Goal: Information Seeking & Learning: Learn about a topic

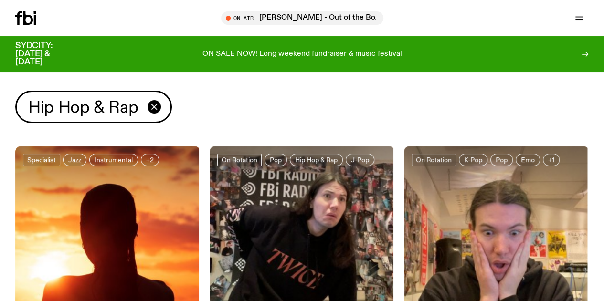
click at [0, 0] on link "Read" at bounding box center [0, 0] width 0 height 0
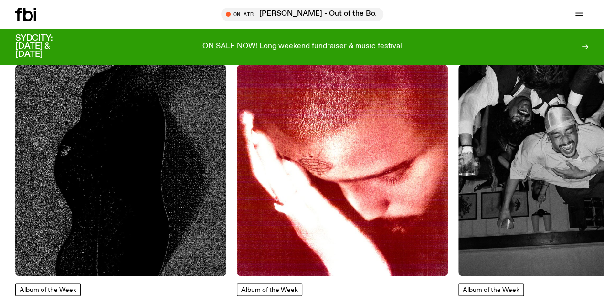
scroll to position [473, 0]
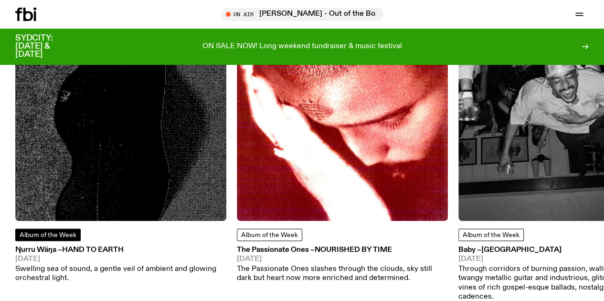
click at [49, 238] on span "Album of the Week" at bounding box center [48, 234] width 57 height 7
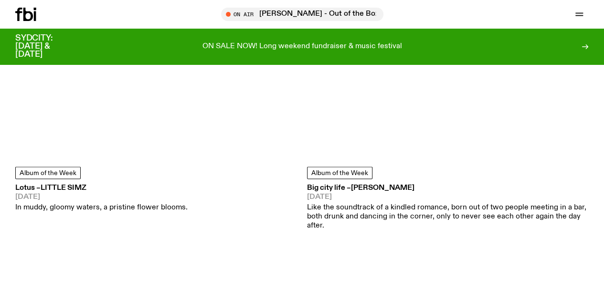
scroll to position [2572, 0]
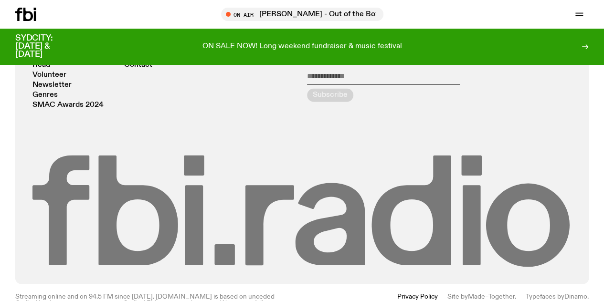
scroll to position [2388, 0]
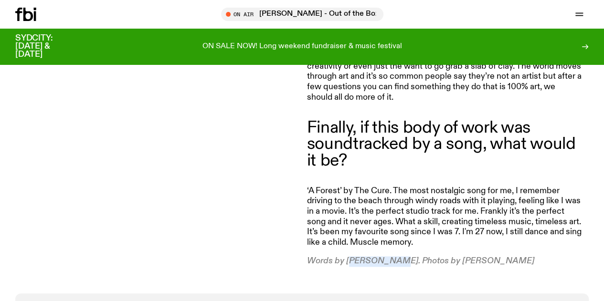
drag, startPoint x: 389, startPoint y: 262, endPoint x: 349, endPoint y: 259, distance: 40.2
click at [349, 259] on p "Words by [PERSON_NAME]. Photos by [PERSON_NAME]" at bounding box center [444, 261] width 275 height 11
copy p "[PERSON_NAME]"
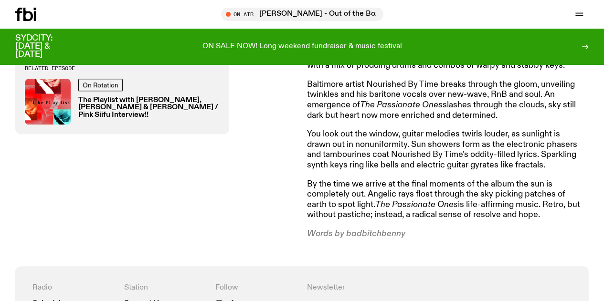
scroll to position [472, 0]
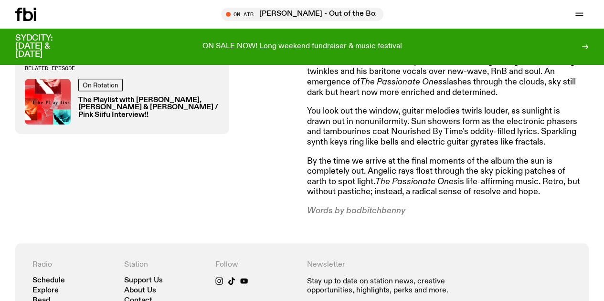
drag, startPoint x: 432, startPoint y: 210, endPoint x: 347, endPoint y: 210, distance: 85.5
click at [347, 210] on p "Words by badbitchbenny" at bounding box center [444, 211] width 275 height 11
copy p "badbitchbenny"
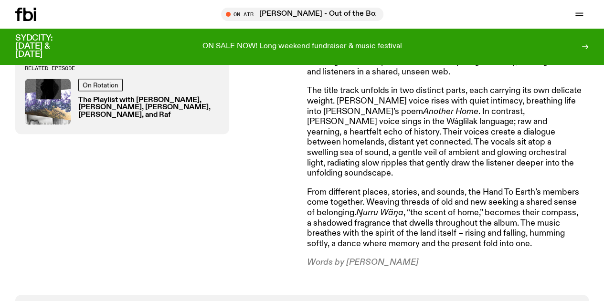
scroll to position [472, 0]
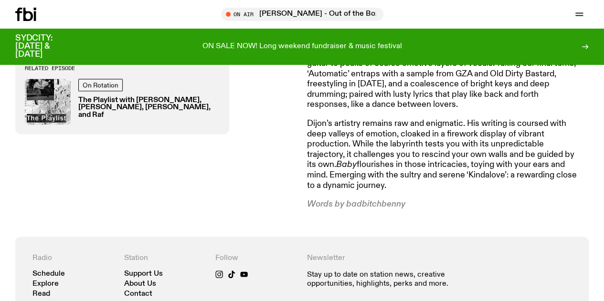
scroll to position [233, 0]
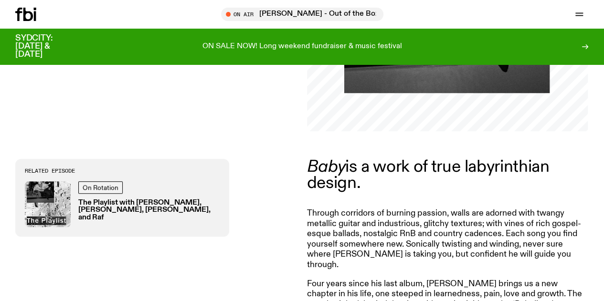
click at [0, 0] on link "Schedule" at bounding box center [0, 0] width 0 height 0
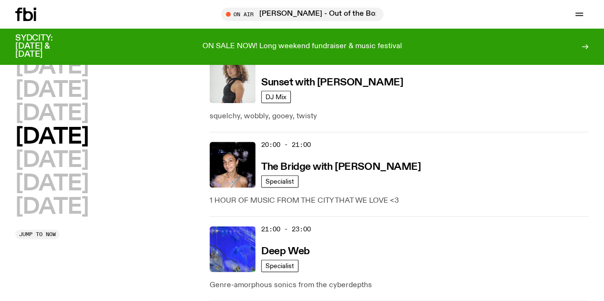
scroll to position [573, 0]
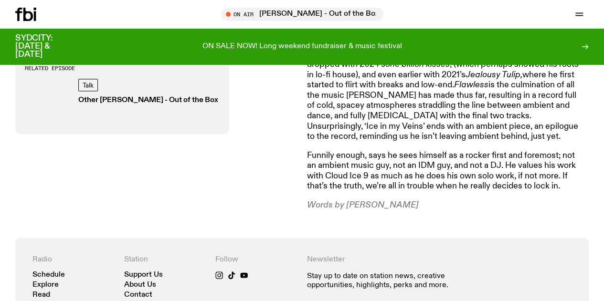
scroll to position [664, 0]
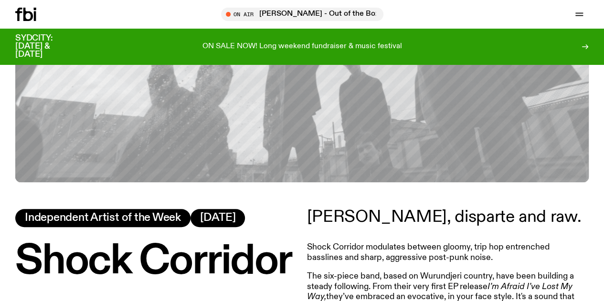
scroll to position [472, 0]
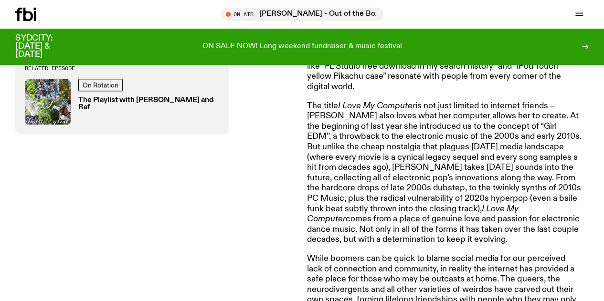
scroll to position [617, 0]
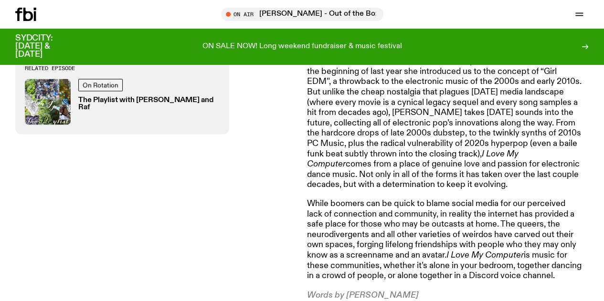
drag, startPoint x: 408, startPoint y: 256, endPoint x: 346, endPoint y: 258, distance: 61.7
click at [346, 290] on p "Words by Jim Kretschmer" at bounding box center [444, 295] width 275 height 11
copy p "Jim Kretschmer"
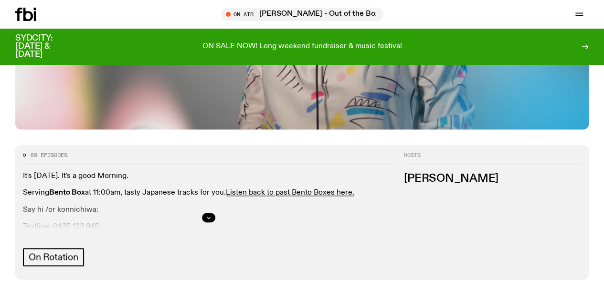
scroll to position [375, 0]
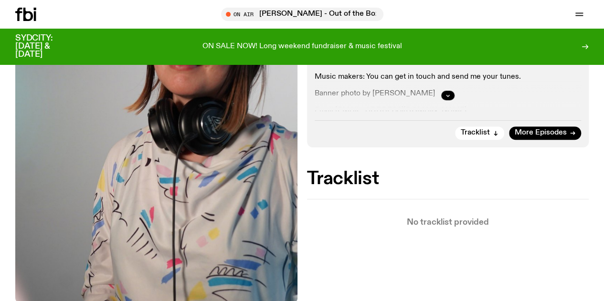
scroll to position [281, 0]
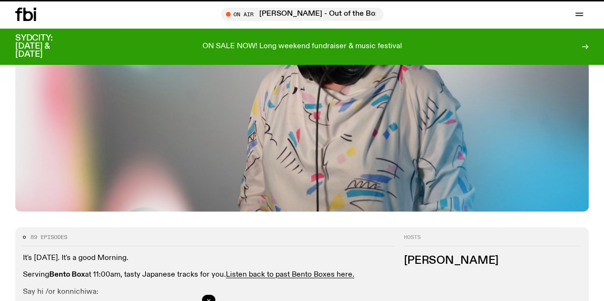
scroll to position [375, 0]
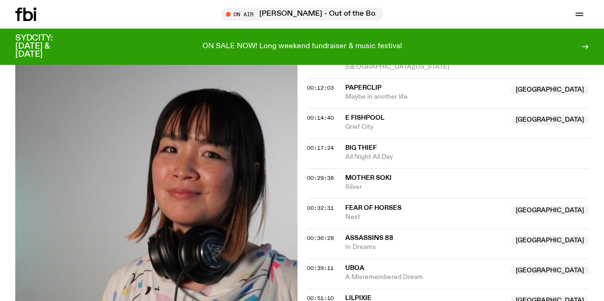
scroll to position [330, 0]
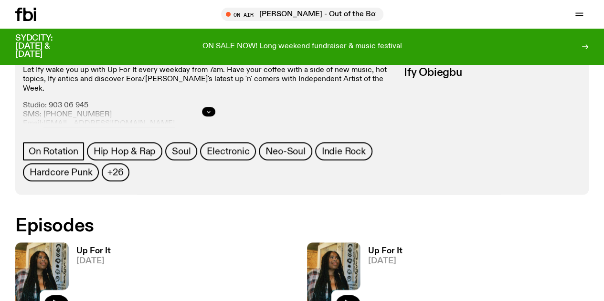
scroll to position [376, 0]
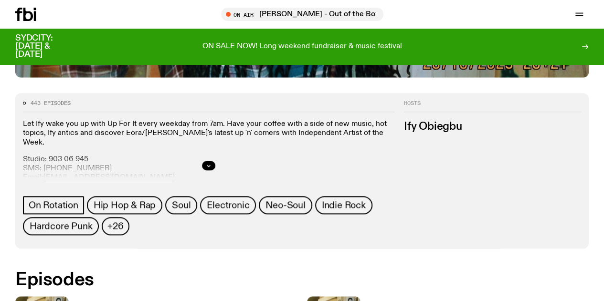
click at [368, 301] on h3 "Up For It" at bounding box center [385, 305] width 34 height 8
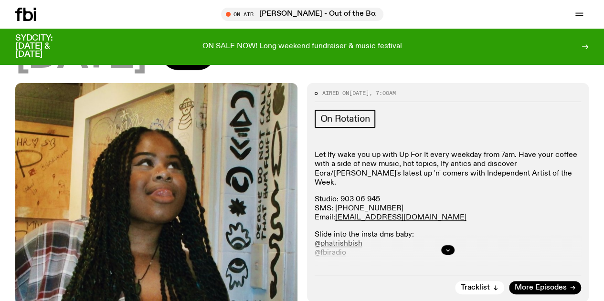
scroll to position [329, 0]
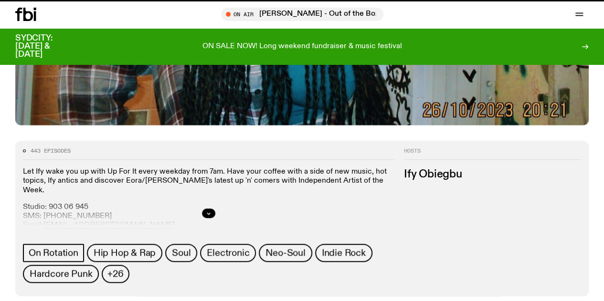
scroll to position [376, 0]
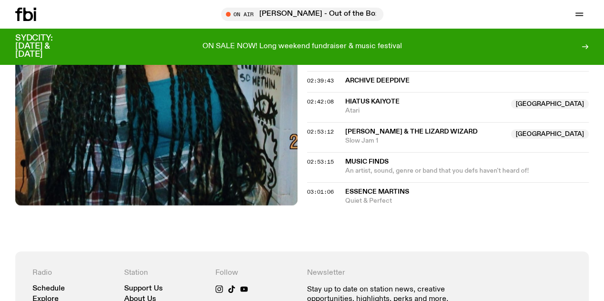
scroll to position [1093, 0]
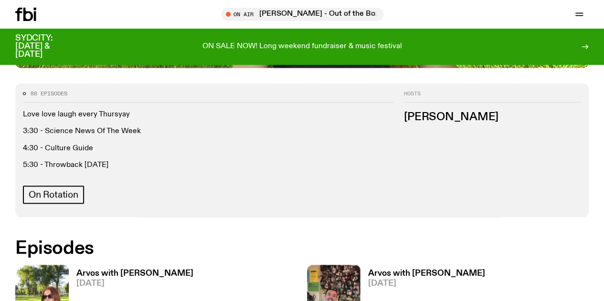
scroll to position [329, 0]
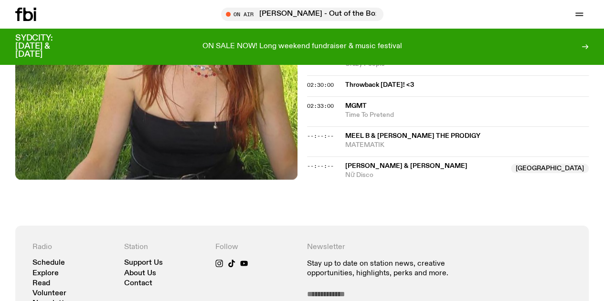
scroll to position [1382, 0]
